Goal: Task Accomplishment & Management: Use online tool/utility

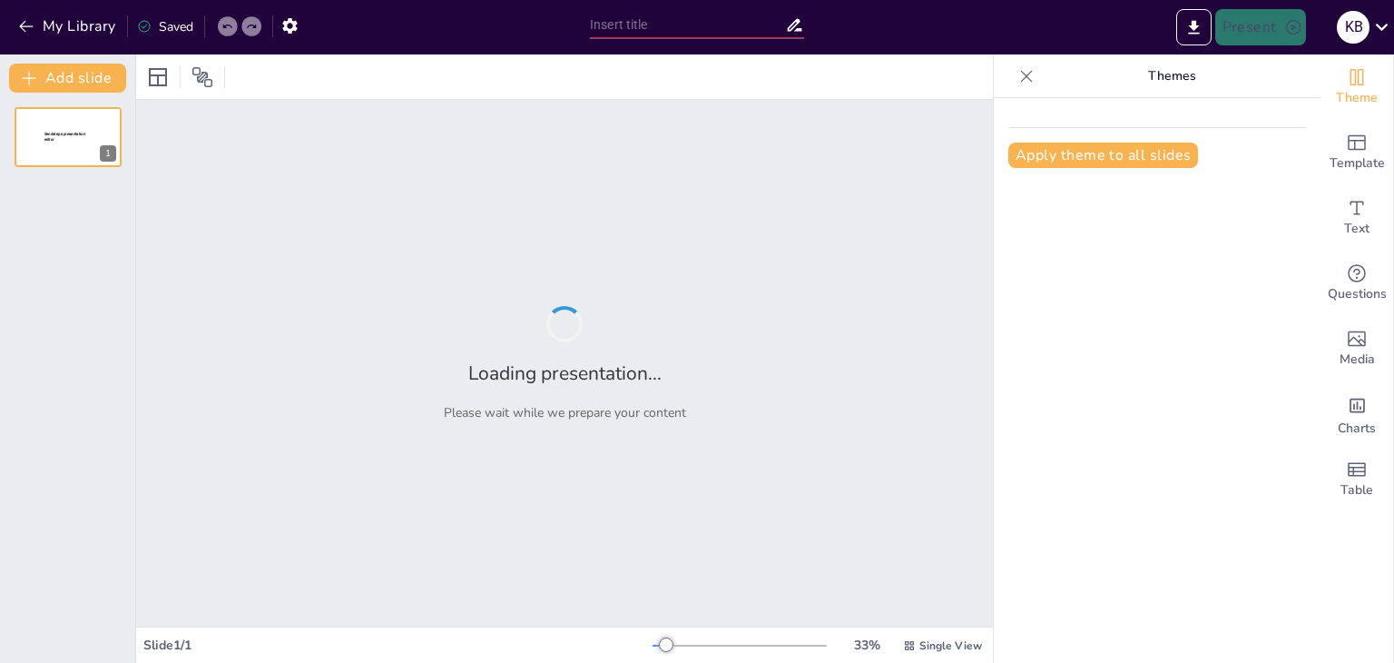
type input "El Rol del Deporte en la Educación y Desarrollo Social"
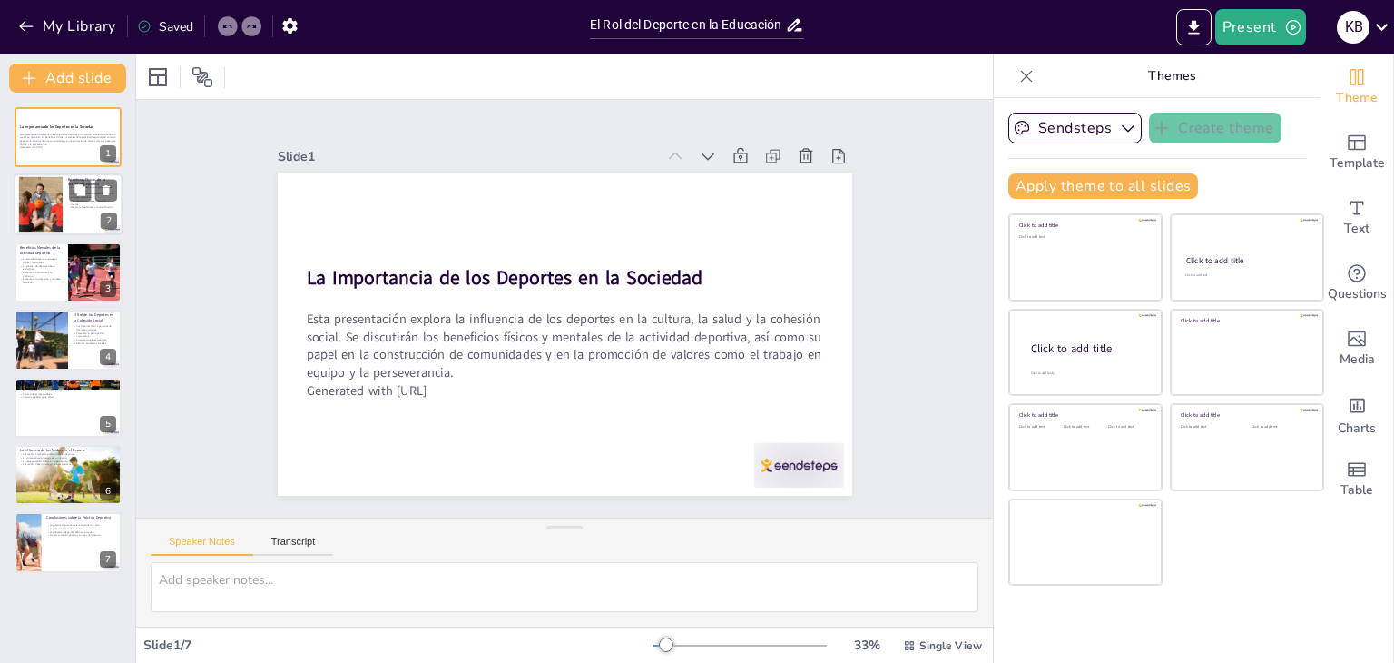
click at [40, 195] on div at bounding box center [41, 204] width 113 height 55
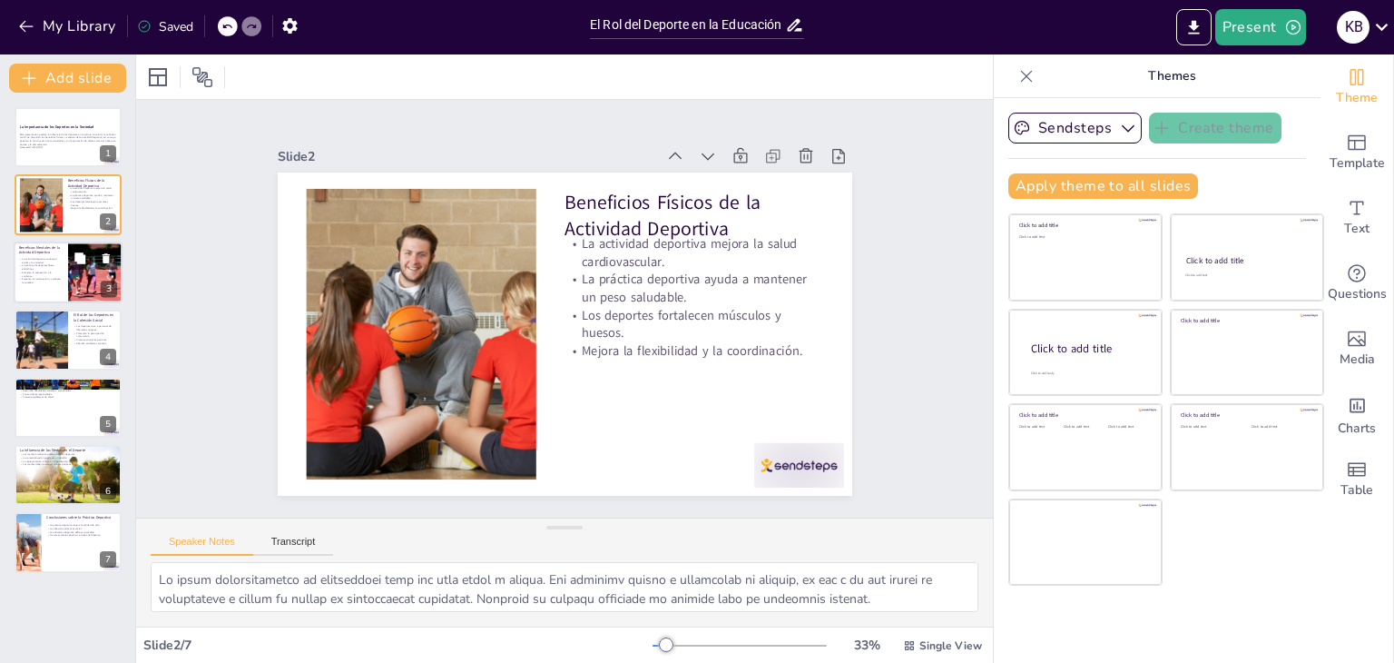
click at [61, 252] on p "Beneficios Mentales de la Actividad Deportiva" at bounding box center [41, 249] width 44 height 10
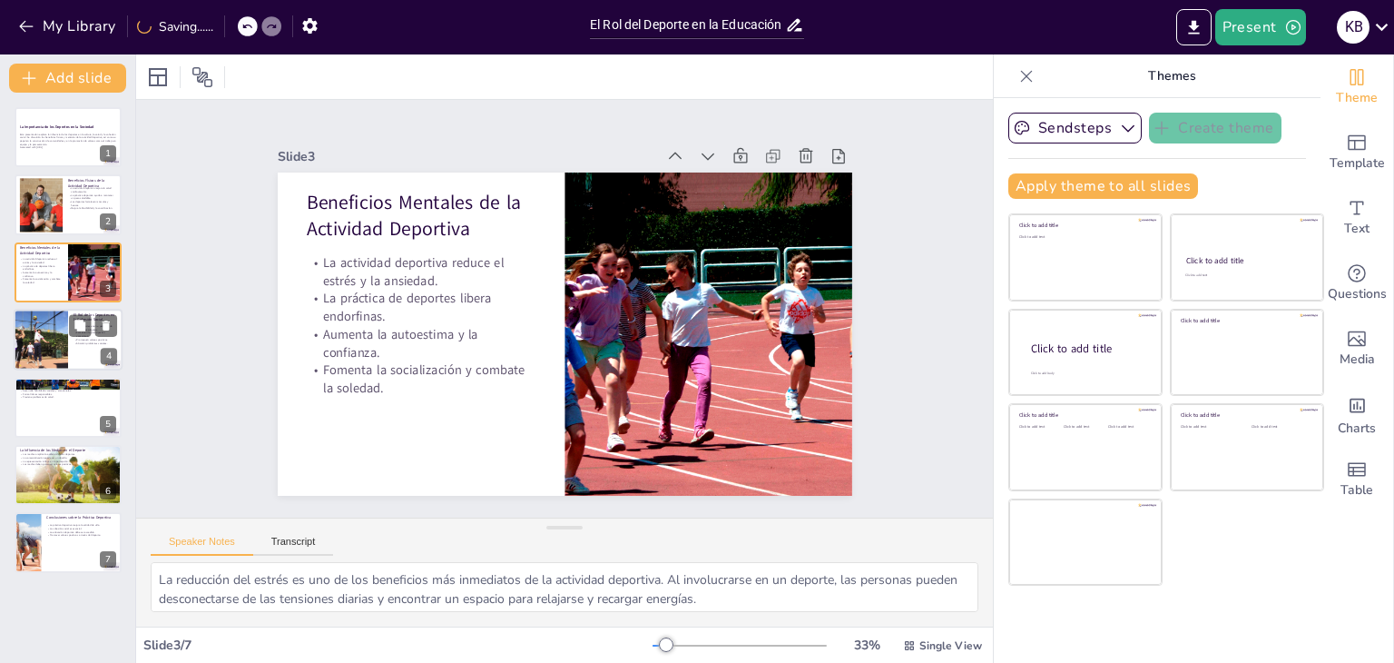
click at [62, 341] on div at bounding box center [40, 340] width 109 height 62
type textarea "La capacidad de los deportes para unir a personas de diversas culturas y antece…"
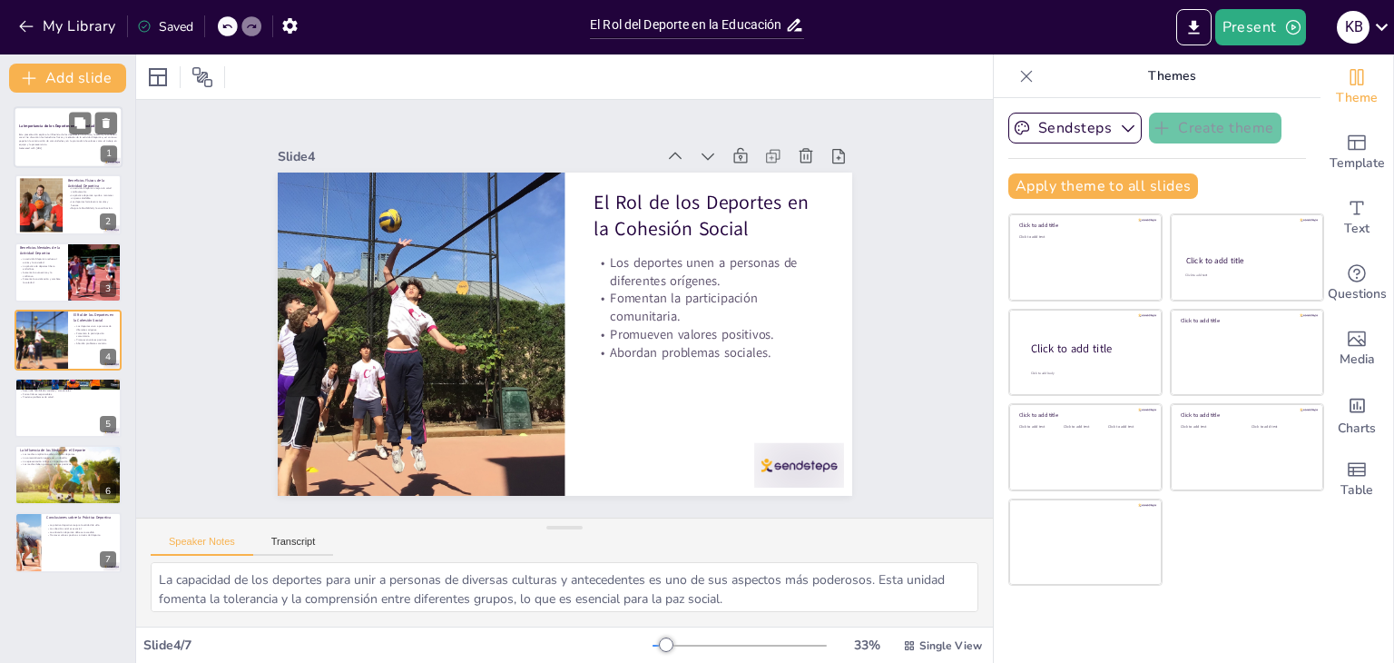
click at [44, 106] on div "La Importancia de los Deportes en la Sociedad Esta presentación explora la infl…" at bounding box center [68, 106] width 109 height 0
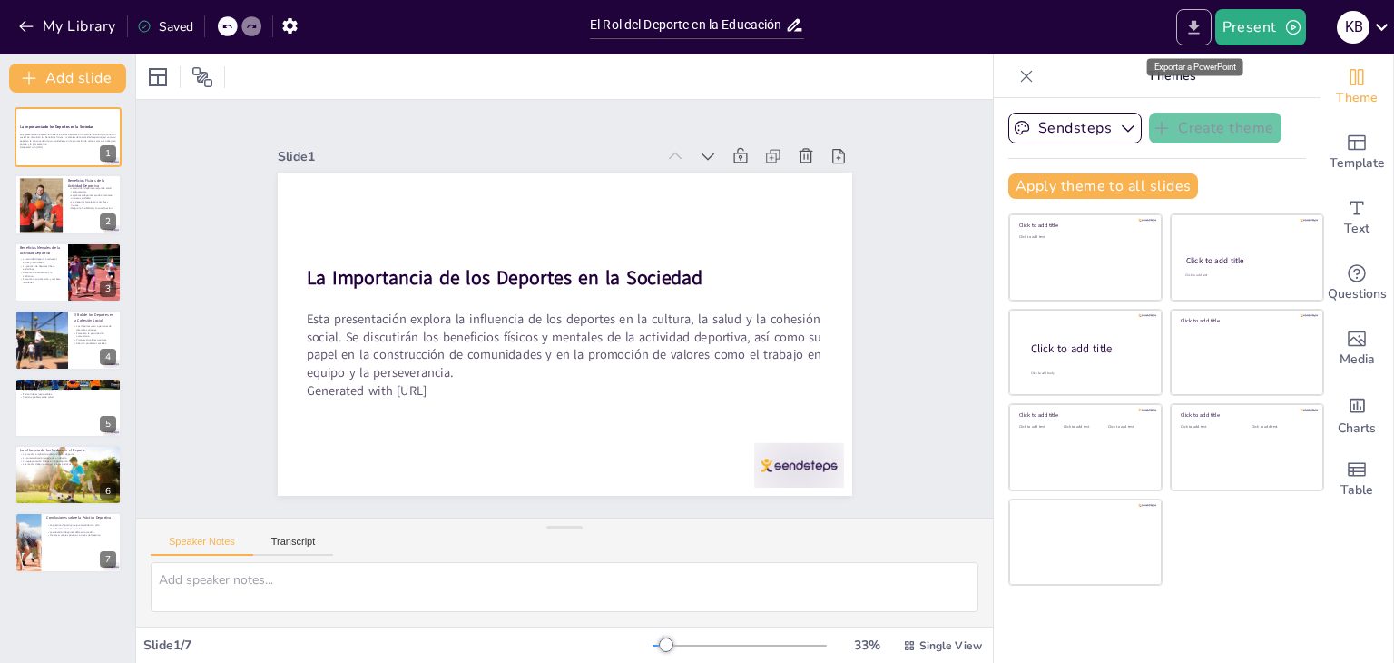
click at [1190, 26] on icon "Export to PowerPoint" at bounding box center [1193, 27] width 19 height 19
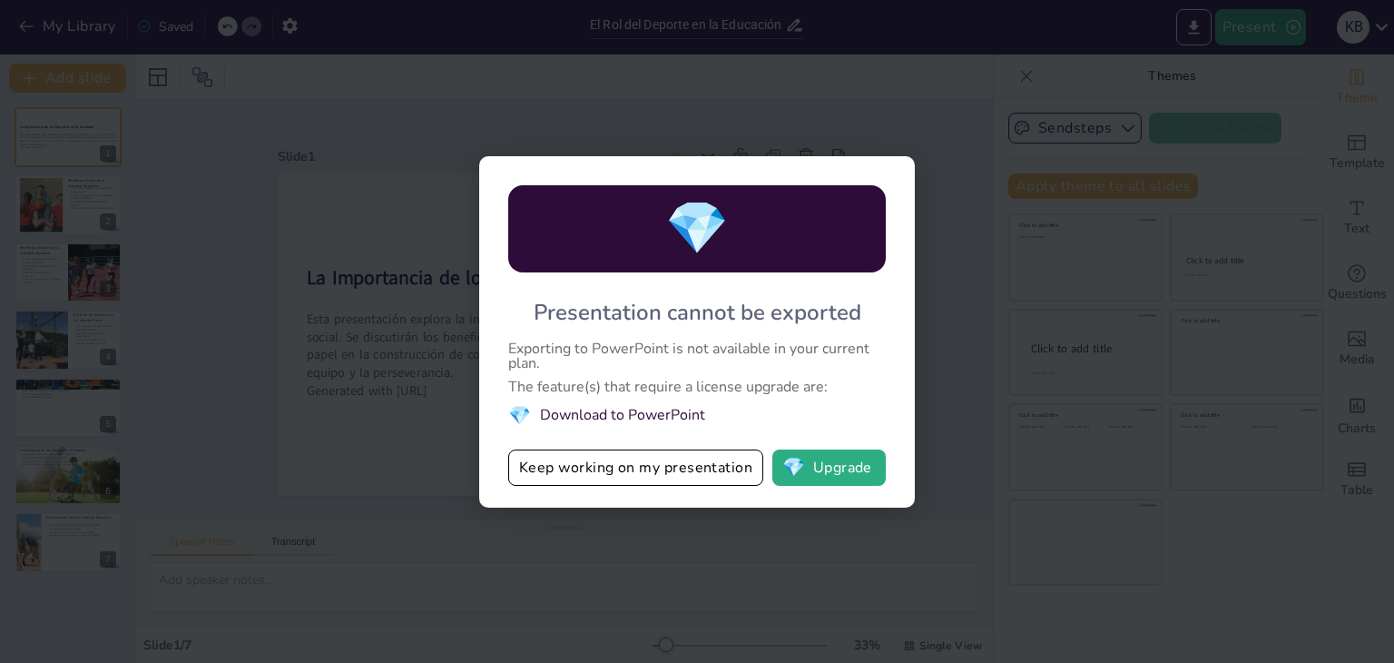
click at [331, 419] on div "💎 Presentation cannot be exported Exporting to PowerPoint is not available in y…" at bounding box center [697, 331] width 1394 height 663
drag, startPoint x: 1237, startPoint y: 145, endPoint x: 1289, endPoint y: 100, distance: 68.8
click at [1289, 100] on div "💎 Presentation cannot be exported Exporting to PowerPoint is not available in y…" at bounding box center [697, 331] width 1394 height 663
click at [1289, 188] on div "💎 Presentation cannot be exported Exporting to PowerPoint is not available in y…" at bounding box center [697, 331] width 1394 height 663
drag, startPoint x: 1340, startPoint y: 255, endPoint x: 1335, endPoint y: 309, distance: 54.6
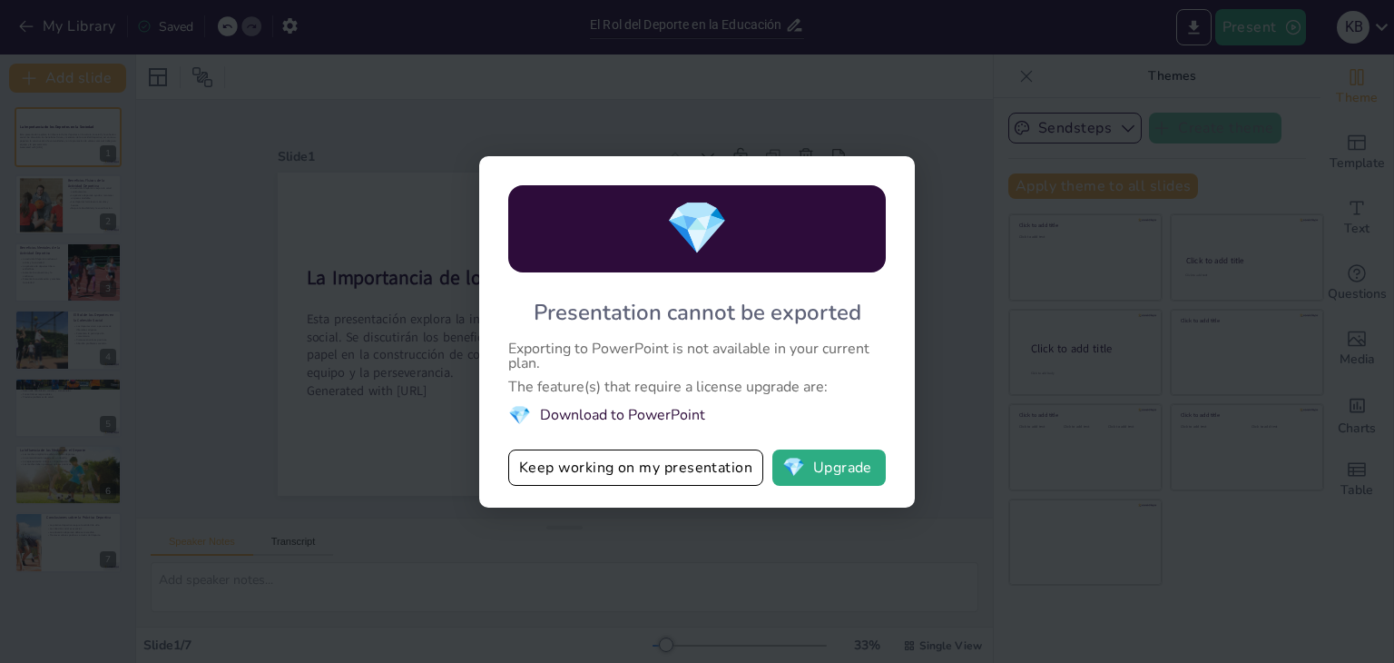
click at [1335, 309] on div "💎 Presentation cannot be exported Exporting to PowerPoint is not available in y…" at bounding box center [697, 331] width 1394 height 663
click at [1302, 283] on div "💎 Presentation cannot be exported Exporting to PowerPoint is not available in y…" at bounding box center [697, 331] width 1394 height 663
click at [586, 471] on button "Keep working on my presentation" at bounding box center [635, 467] width 255 height 36
